Goal: Information Seeking & Learning: Learn about a topic

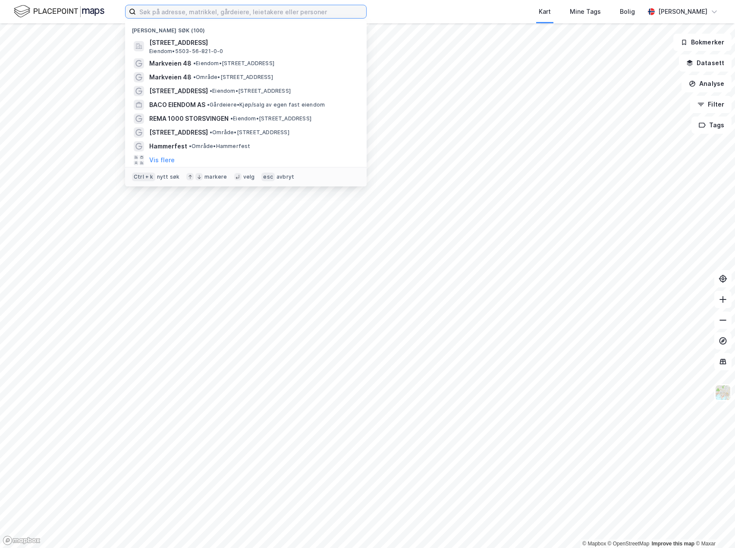
click at [318, 12] on input at bounding box center [251, 11] width 230 height 13
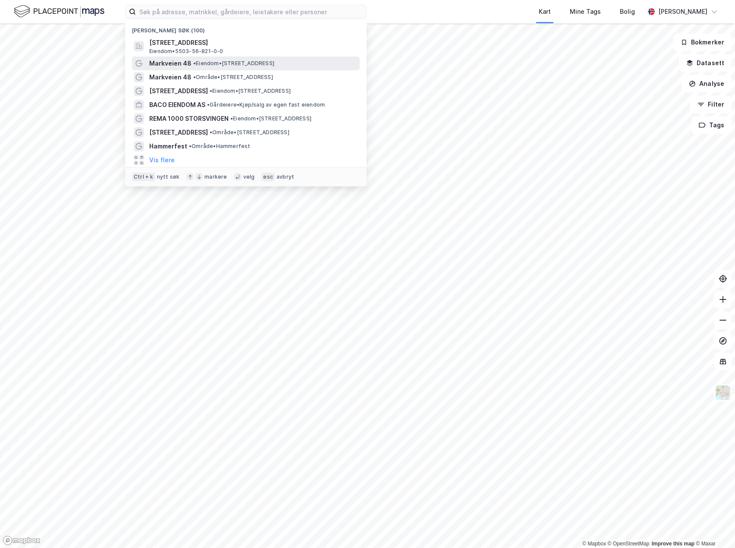
click at [237, 68] on div "Markveien 48 • Eiendom • [STREET_ADDRESS]" at bounding box center [253, 63] width 209 height 10
